Goal: Find contact information

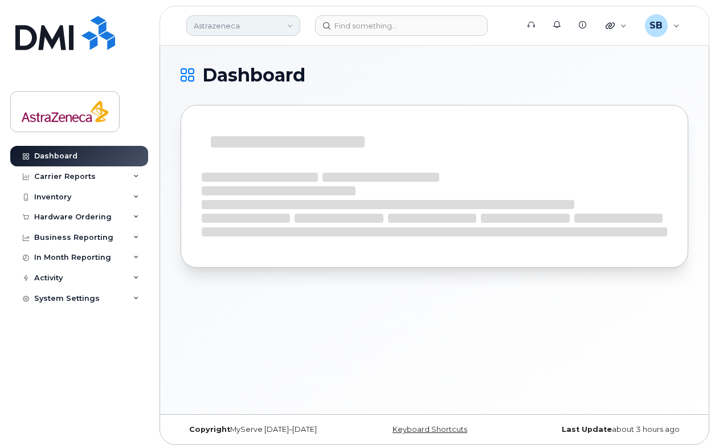
click at [272, 32] on link "Astrazeneca" at bounding box center [243, 25] width 114 height 21
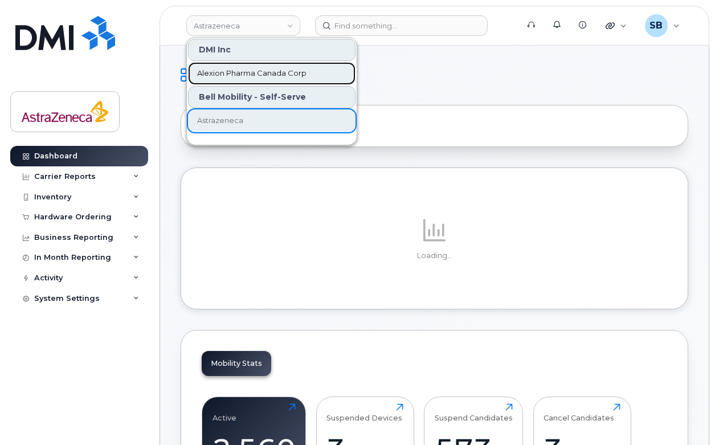
click at [286, 68] on span "Alexion Pharma Canada Corp" at bounding box center [251, 73] width 109 height 11
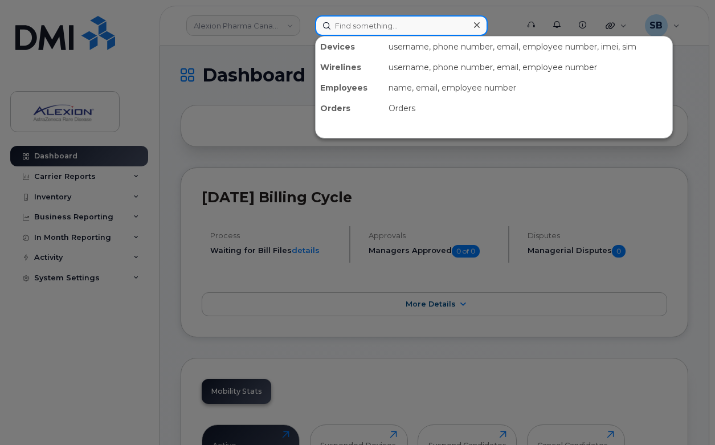
click at [367, 28] on input at bounding box center [401, 25] width 173 height 21
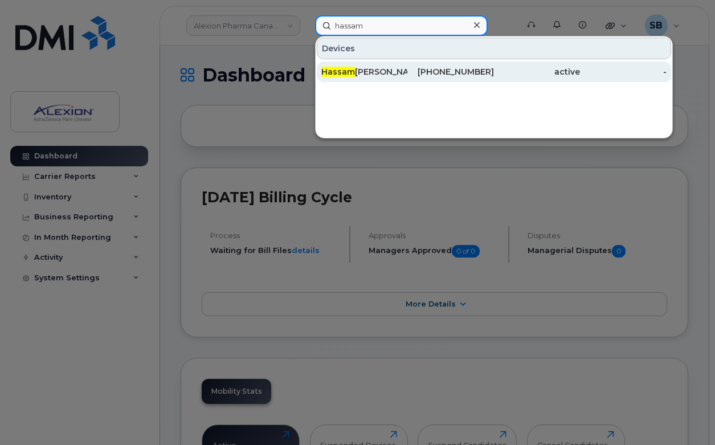
type input "hassam"
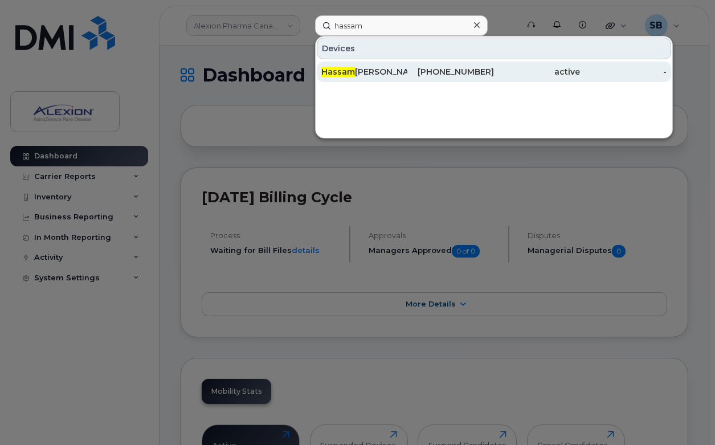
click at [383, 76] on div "[PERSON_NAME]" at bounding box center [364, 71] width 86 height 11
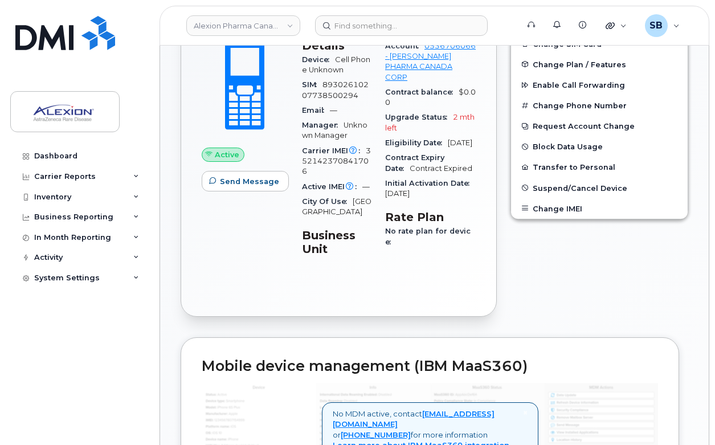
scroll to position [274, 0]
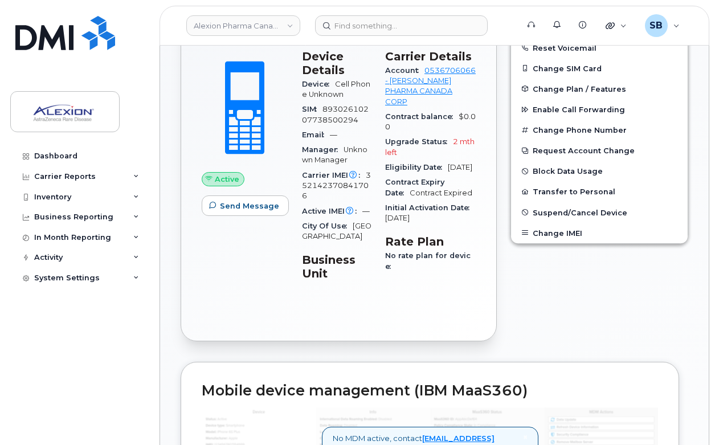
click at [268, 253] on div "Active Send Message" at bounding box center [245, 170] width 100 height 254
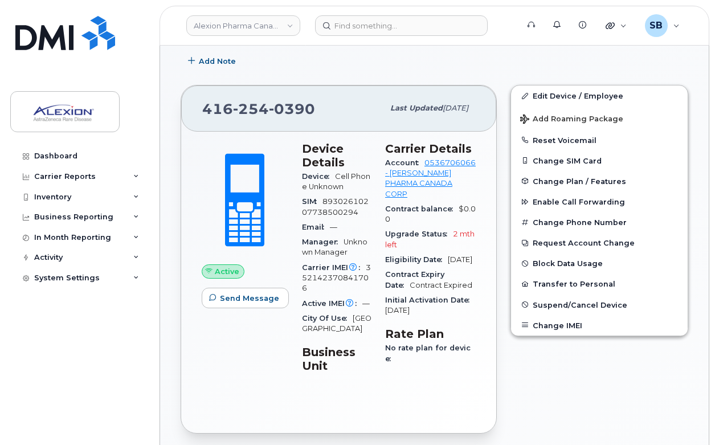
scroll to position [163, 0]
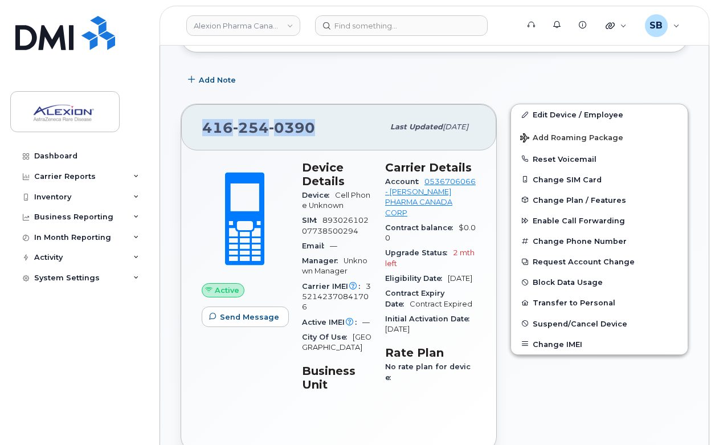
drag, startPoint x: 202, startPoint y: 123, endPoint x: 315, endPoint y: 127, distance: 113.4
click at [315, 127] on div "416 254 0390" at bounding box center [292, 127] width 181 height 24
copy span "416 254 0390"
click at [301, 299] on div "Device Details Device Cell Phone Unknown SIM 89302610207738500294 Email — Manag…" at bounding box center [336, 281] width 83 height 254
